Goal: Task Accomplishment & Management: Manage account settings

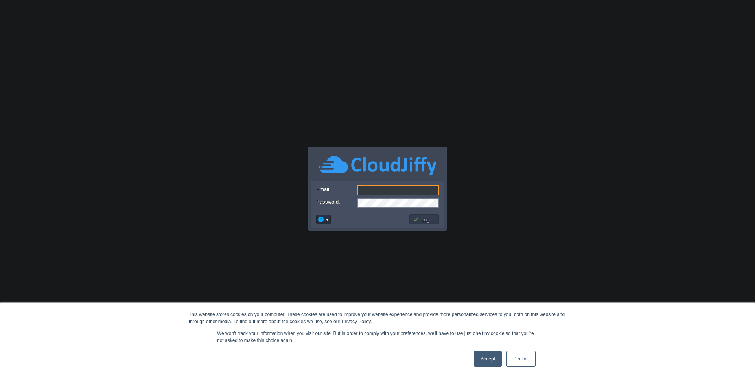
click at [393, 187] on input "Email:" at bounding box center [397, 190] width 81 height 10
paste input "[EMAIL_ADDRESS][DOMAIN_NAME]"
click at [494, 158] on body "This website stores cookies on your computer. These cookies are used to improve…" at bounding box center [377, 188] width 755 height 377
click at [434, 218] on button "Login" at bounding box center [424, 219] width 23 height 7
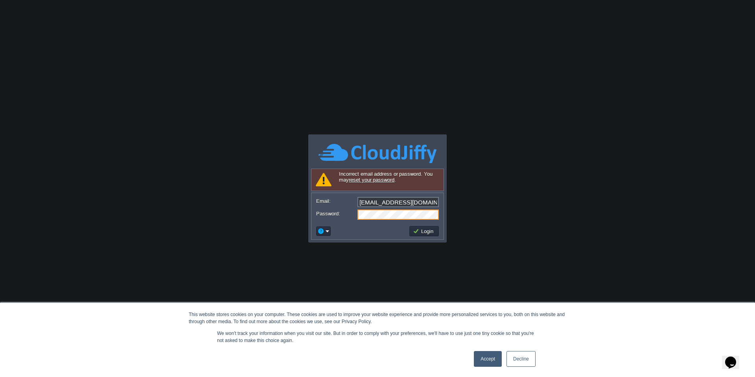
click at [494, 356] on link "Accept" at bounding box center [488, 359] width 28 height 16
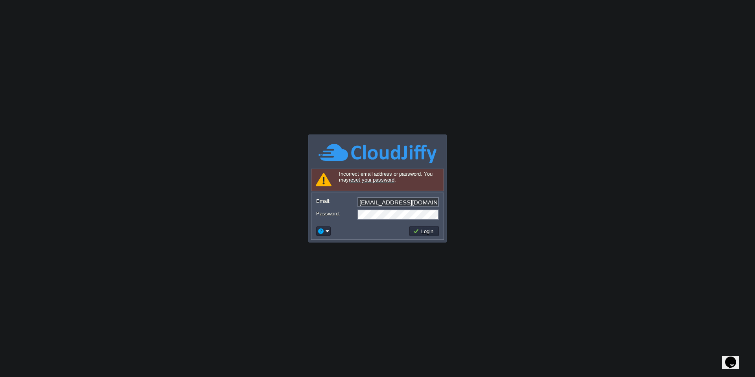
click at [373, 204] on input "[EMAIL_ADDRESS][DOMAIN_NAME]" at bounding box center [397, 202] width 81 height 10
click at [353, 292] on body "This website stores cookies on your computer. These cookies are used to improve…" at bounding box center [377, 188] width 755 height 377
click at [415, 233] on button "Login" at bounding box center [424, 231] width 23 height 7
click at [373, 228] on td at bounding box center [361, 231] width 93 height 13
click at [424, 232] on button "Login" at bounding box center [424, 231] width 23 height 7
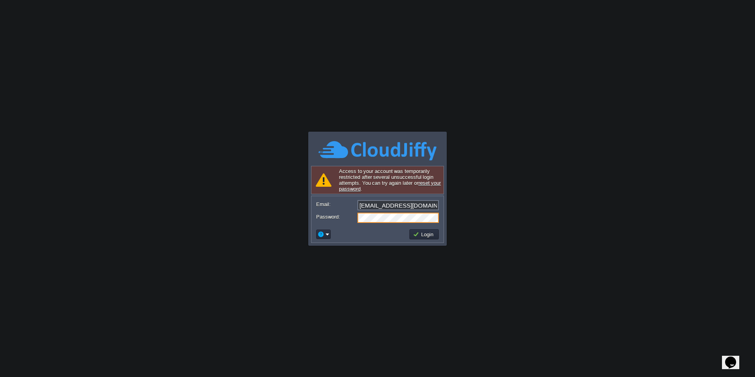
click at [351, 217] on div "Password:" at bounding box center [377, 218] width 123 height 10
click at [391, 205] on input "[EMAIL_ADDRESS][DOMAIN_NAME]" at bounding box center [397, 205] width 81 height 10
type input "[EMAIL_ADDRESS][DOMAIN_NAME]"
click at [308, 167] on div at bounding box center [308, 190] width 2 height 108
click at [428, 240] on td "Login" at bounding box center [424, 234] width 32 height 13
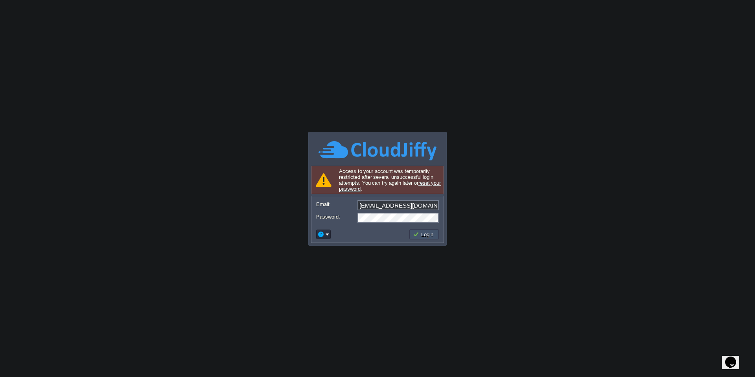
click at [426, 236] on button "Login" at bounding box center [424, 234] width 23 height 7
